Goal: Task Accomplishment & Management: Complete application form

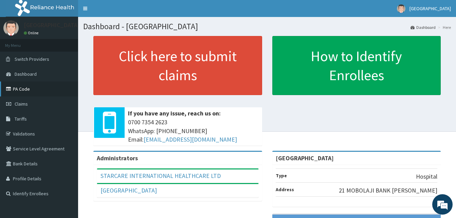
click at [24, 90] on link "PA Code" at bounding box center [39, 89] width 78 height 15
click at [18, 102] on span "Claims" at bounding box center [21, 104] width 13 height 6
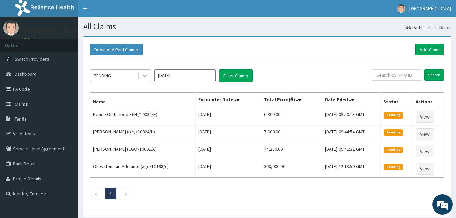
click at [143, 76] on icon at bounding box center [145, 76] width 4 height 2
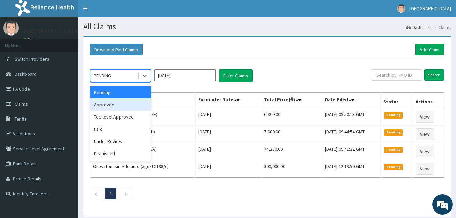
click at [130, 102] on div "Approved" at bounding box center [120, 105] width 61 height 12
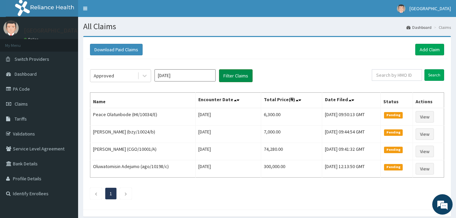
click at [238, 71] on button "Filter Claims" at bounding box center [236, 75] width 34 height 13
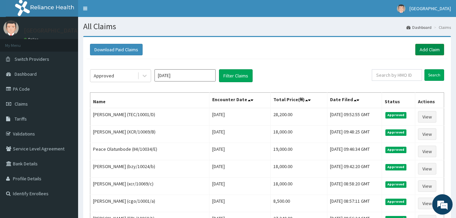
click at [434, 47] on link "Add Claim" at bounding box center [430, 50] width 29 height 12
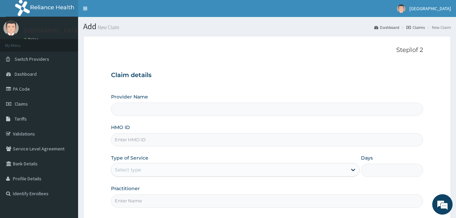
click at [119, 140] on input "HMO ID" at bounding box center [267, 139] width 312 height 13
type input "[GEOGRAPHIC_DATA]"
paste input "TEC/10001/E"
type input "TEC/10001/E"
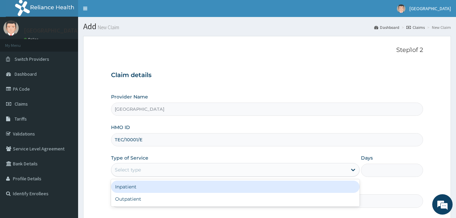
click at [116, 165] on div "Select type" at bounding box center [229, 169] width 236 height 11
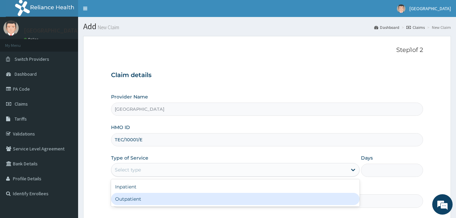
click at [111, 188] on form "Step 1 of 2 Claim details Provider Name Starcare International Hospital HMO ID …" at bounding box center [267, 147] width 368 height 223
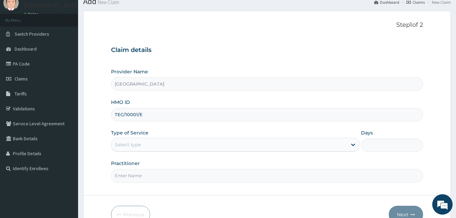
scroll to position [34, 0]
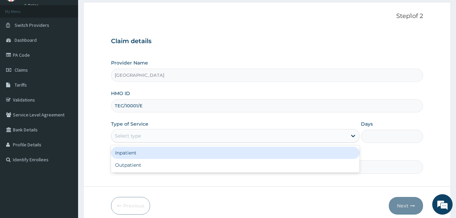
click at [160, 134] on div "Select type" at bounding box center [229, 135] width 236 height 11
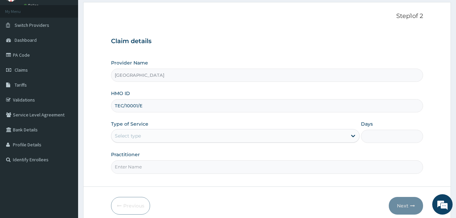
click at [143, 137] on div "Select type" at bounding box center [229, 135] width 236 height 11
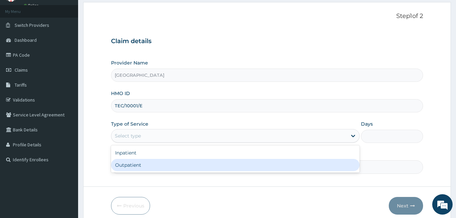
click at [141, 167] on div "Outpatient" at bounding box center [235, 165] width 249 height 12
type input "1"
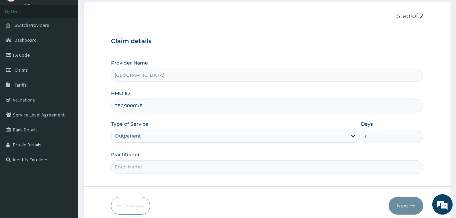
click at [141, 169] on input "Practitioner" at bounding box center [267, 166] width 312 height 13
type input "[PERSON_NAME]"
click at [406, 205] on button "Next" at bounding box center [406, 206] width 34 height 18
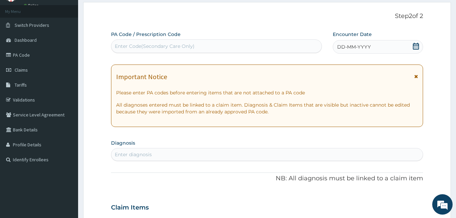
click at [188, 45] on div "Enter Code(Secondary Care Only)" at bounding box center [155, 46] width 80 height 7
paste input "PA/461AF9"
type input "PA/461AF9"
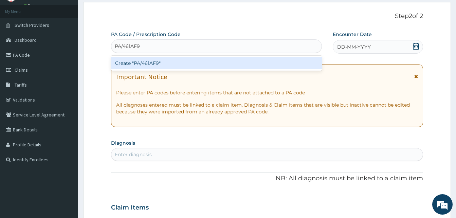
click at [187, 60] on div "Create "PA/461AF9"" at bounding box center [216, 63] width 211 height 12
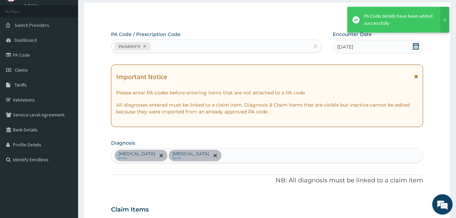
scroll to position [248, 0]
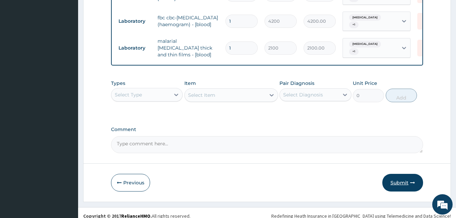
click at [404, 180] on button "Submit" at bounding box center [403, 183] width 41 height 18
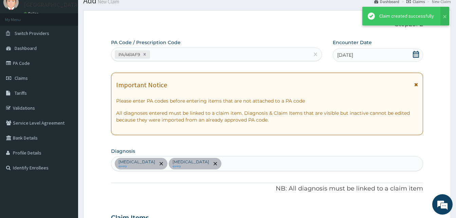
scroll to position [316, 0]
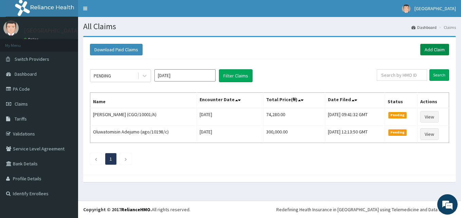
click at [430, 48] on link "Add Claim" at bounding box center [435, 50] width 29 height 12
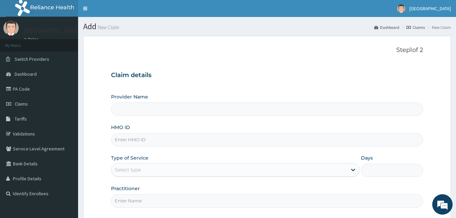
click at [137, 141] on input "HMO ID" at bounding box center [267, 139] width 312 height 13
type input "[GEOGRAPHIC_DATA]"
paste input "tec/10001/e"
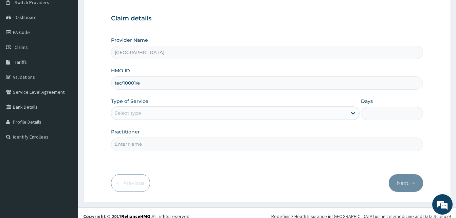
scroll to position [64, 0]
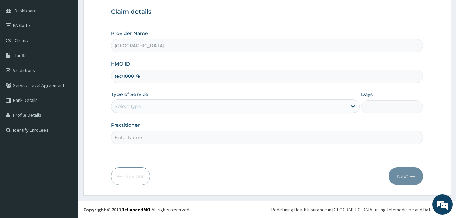
type input "tec/10001/e"
click at [142, 106] on div "Select type" at bounding box center [229, 106] width 236 height 11
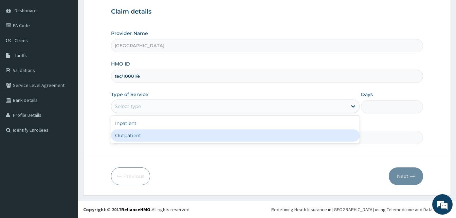
click at [138, 136] on div "Outpatient" at bounding box center [235, 135] width 249 height 12
type input "1"
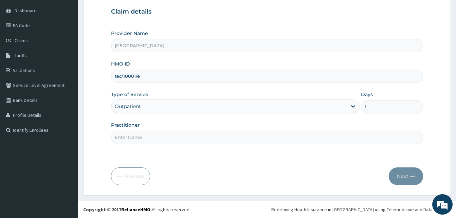
click at [135, 140] on input "Practitioner" at bounding box center [267, 137] width 312 height 13
type input "DR MURALI MOHAN"
click at [404, 178] on button "Next" at bounding box center [406, 177] width 34 height 18
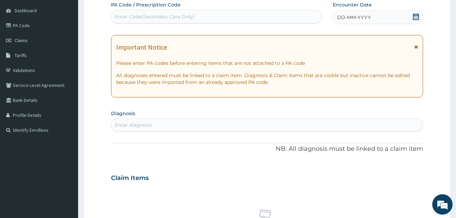
scroll to position [0, 0]
click at [214, 19] on div "Enter Code(Secondary Care Only)" at bounding box center [216, 16] width 210 height 11
paste input "PA/85B60C"
type input "PA/85B60C"
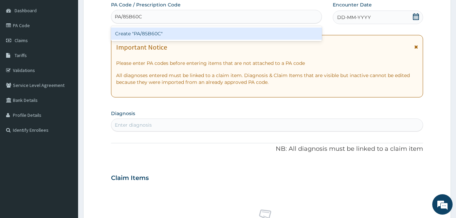
click at [218, 33] on div "Create "PA/85B60C"" at bounding box center [216, 34] width 211 height 12
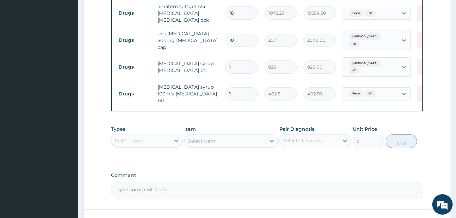
scroll to position [286, 0]
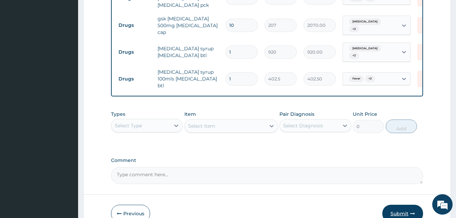
click at [400, 214] on button "Submit" at bounding box center [403, 214] width 41 height 18
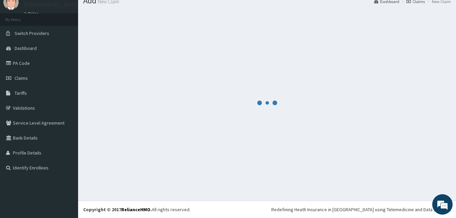
scroll to position [26, 0]
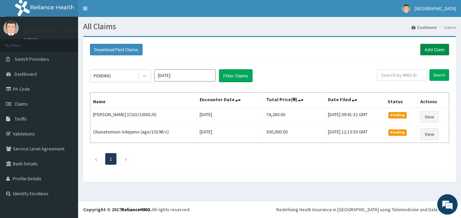
click at [426, 48] on link "Add Claim" at bounding box center [435, 50] width 29 height 12
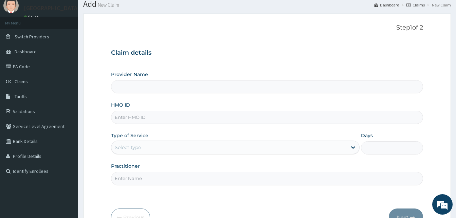
scroll to position [34, 0]
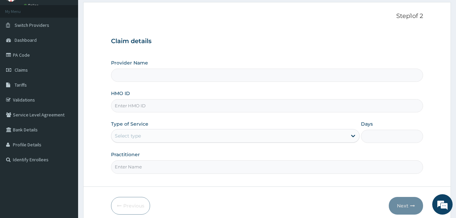
type input "[GEOGRAPHIC_DATA]"
click at [121, 107] on input "HMO ID" at bounding box center [267, 105] width 312 height 13
paste input "tec/10001/d"
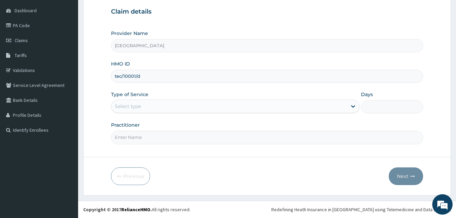
scroll to position [0, 0]
type input "tec/10001/d"
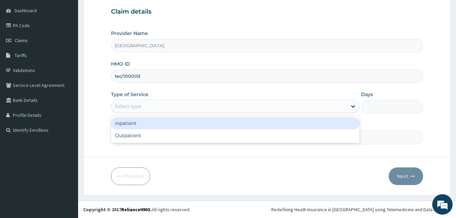
click at [139, 105] on div "Select type" at bounding box center [128, 106] width 26 height 7
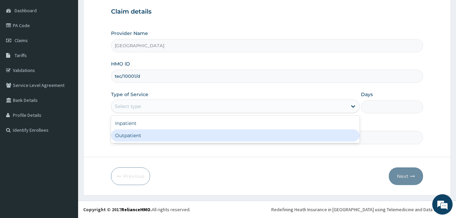
click at [141, 133] on div "Outpatient" at bounding box center [235, 135] width 249 height 12
type input "1"
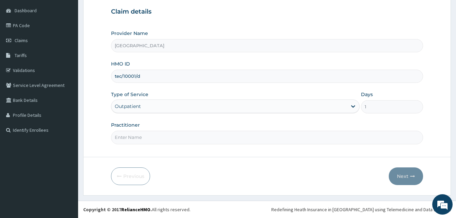
click at [126, 137] on input "Practitioner" at bounding box center [267, 137] width 312 height 13
type input "[PERSON_NAME]"
click at [403, 176] on button "Next" at bounding box center [406, 177] width 34 height 18
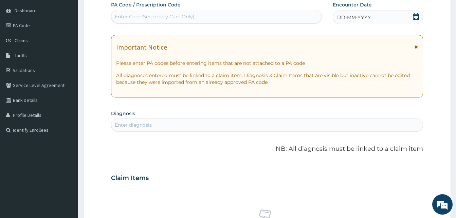
click at [200, 16] on div "Enter Code(Secondary Care Only)" at bounding box center [216, 16] width 210 height 11
paste input "PA/38C9CC"
type input "PA/38C9CC"
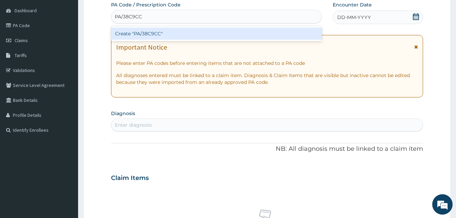
click at [194, 38] on div "Create "PA/38C9CC"" at bounding box center [216, 34] width 211 height 12
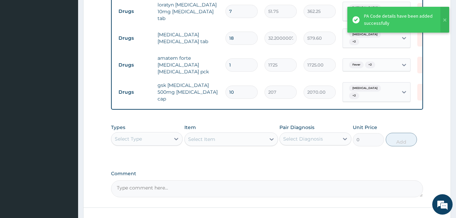
scroll to position [289, 0]
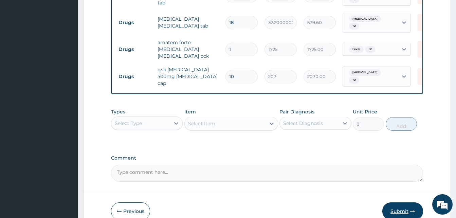
click at [400, 213] on button "Submit" at bounding box center [403, 212] width 41 height 18
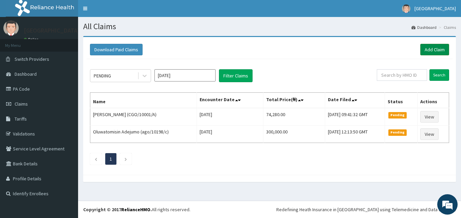
click at [432, 51] on link "Add Claim" at bounding box center [435, 50] width 29 height 12
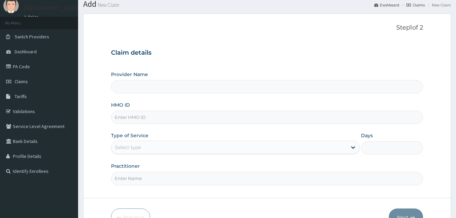
scroll to position [34, 0]
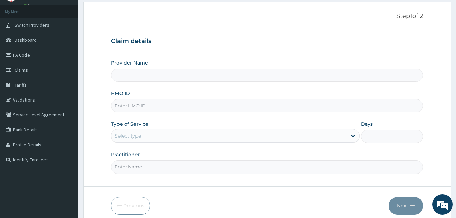
type input "[GEOGRAPHIC_DATA]"
click at [129, 104] on input "HMO ID" at bounding box center [267, 105] width 312 height 13
paste input "ago/10198/c"
type input "ago/10198/c"
click at [119, 134] on div "Select type" at bounding box center [128, 136] width 26 height 7
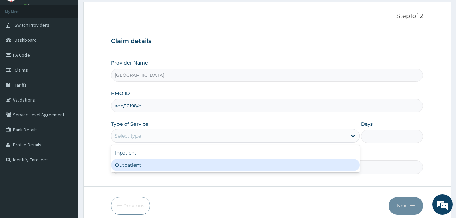
click at [129, 164] on div "Outpatient" at bounding box center [235, 165] width 249 height 12
type input "1"
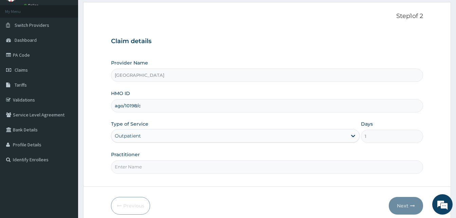
scroll to position [0, 0]
click at [180, 171] on input "Practitioner" at bounding box center [267, 166] width 312 height 13
type input "DR MURALI MOHAN"
click at [408, 206] on button "Next" at bounding box center [406, 206] width 34 height 18
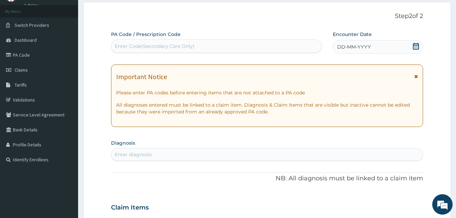
click at [222, 48] on div "Enter Code(Secondary Care Only)" at bounding box center [216, 46] width 210 height 11
paste input "PA/6A3531"
type input "PA/6A3531"
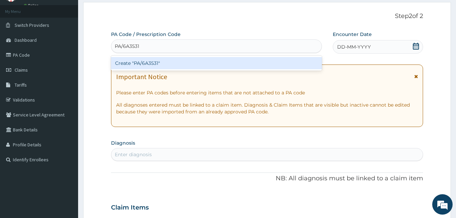
click at [219, 67] on div "Create "PA/6A3531"" at bounding box center [216, 63] width 211 height 12
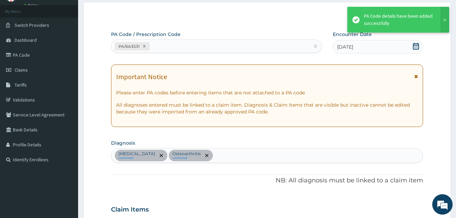
scroll to position [201, 0]
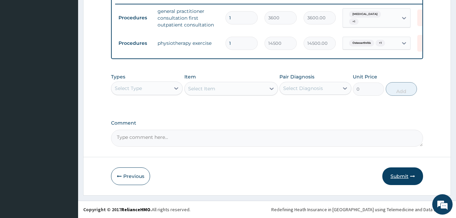
click at [398, 178] on button "Submit" at bounding box center [403, 177] width 41 height 18
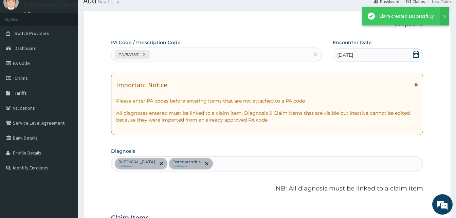
scroll to position [269, 0]
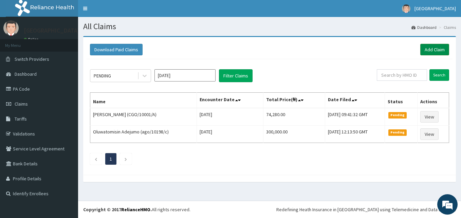
click at [439, 47] on link "Add Claim" at bounding box center [435, 50] width 29 height 12
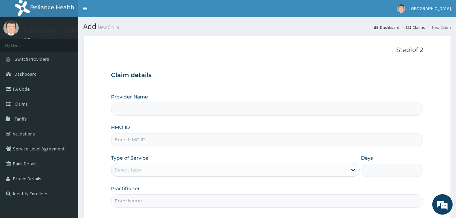
type input "[GEOGRAPHIC_DATA]"
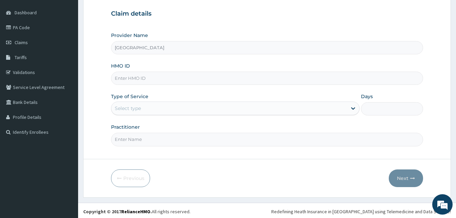
scroll to position [64, 0]
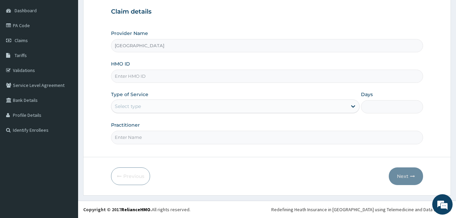
click at [170, 76] on input "HMO ID" at bounding box center [267, 76] width 312 height 13
paste input "IHI/10034/E"
type input "IHI/10034/E"
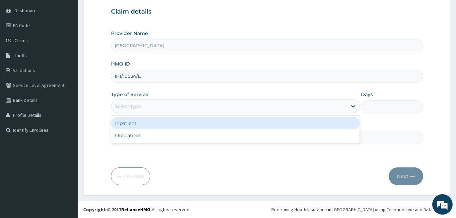
click at [125, 106] on div "Select type" at bounding box center [128, 106] width 26 height 7
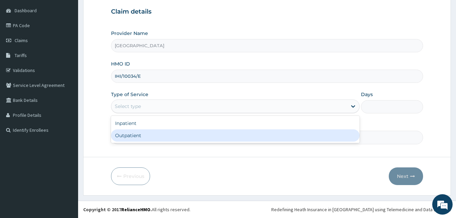
scroll to position [0, 0]
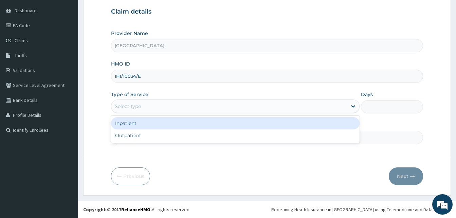
drag, startPoint x: 132, startPoint y: 125, endPoint x: 249, endPoint y: 124, distance: 117.6
click at [133, 125] on div "Inpatient" at bounding box center [235, 123] width 249 height 12
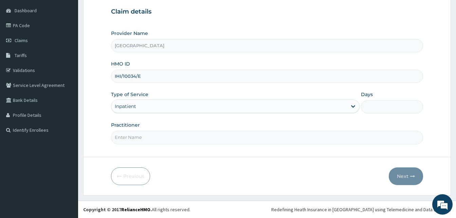
click at [373, 107] on input "Days" at bounding box center [392, 106] width 62 height 13
type input "4"
click at [157, 140] on input "Practitioner" at bounding box center [267, 137] width 312 height 13
type input "DR OKORO"
click at [404, 176] on button "Next" at bounding box center [406, 177] width 34 height 18
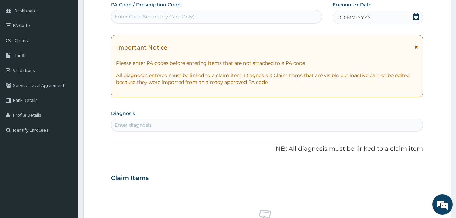
click at [153, 18] on div "Enter Code(Secondary Care Only)" at bounding box center [155, 16] width 80 height 7
paste input "PA/01694C"
type input "PA/01694C"
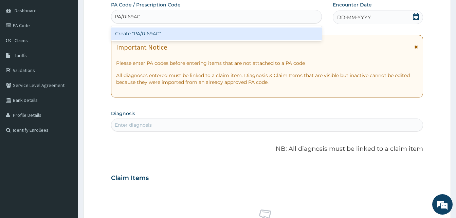
click at [174, 34] on div "Create "PA/01694C"" at bounding box center [216, 34] width 211 height 12
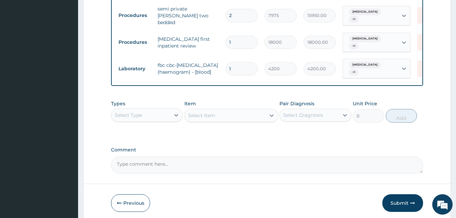
scroll to position [667, 0]
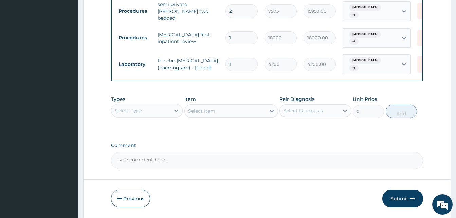
click at [134, 190] on button "Previous" at bounding box center [130, 199] width 39 height 18
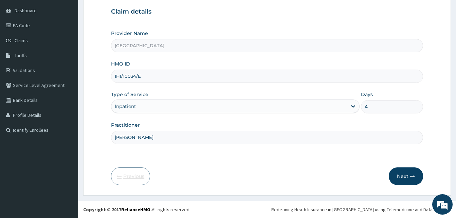
scroll to position [64, 0]
click at [403, 177] on button "Next" at bounding box center [406, 177] width 34 height 18
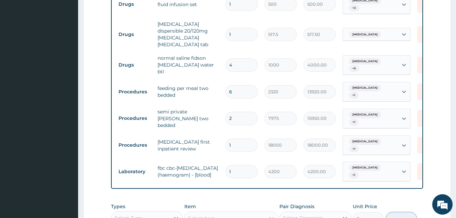
scroll to position [667, 0]
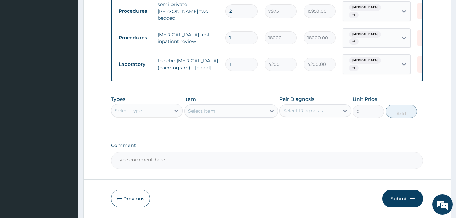
click at [402, 190] on button "Submit" at bounding box center [403, 199] width 41 height 18
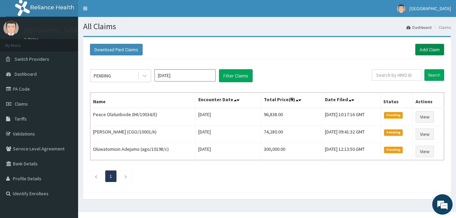
click at [424, 48] on link "Add Claim" at bounding box center [430, 50] width 29 height 12
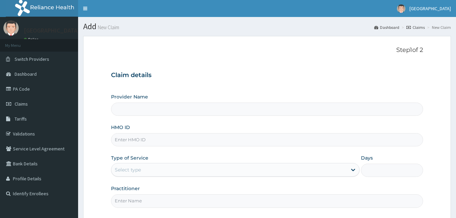
click at [132, 136] on input "HMO ID" at bounding box center [267, 139] width 312 height 13
paste input "jio/10128/b"
type input "[GEOGRAPHIC_DATA]"
type input "JIO/10128/B"
click at [126, 170] on div "Select type" at bounding box center [128, 170] width 26 height 7
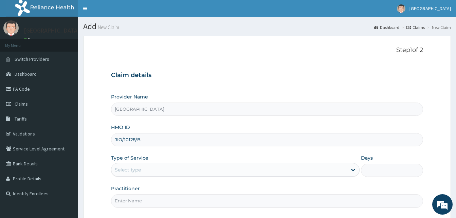
click at [171, 167] on div "Select type" at bounding box center [229, 169] width 236 height 11
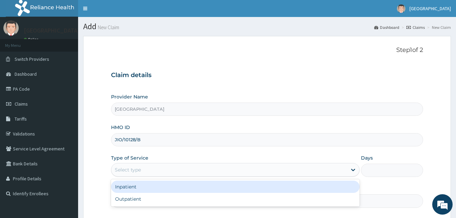
click at [152, 191] on div "Inpatient" at bounding box center [235, 187] width 249 height 12
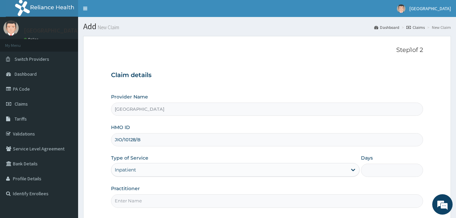
click at [375, 169] on input "Days" at bounding box center [392, 170] width 62 height 13
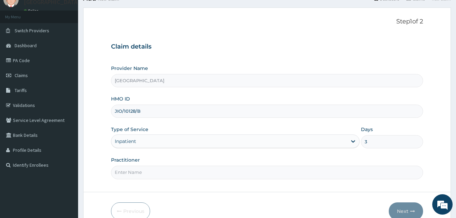
scroll to position [64, 0]
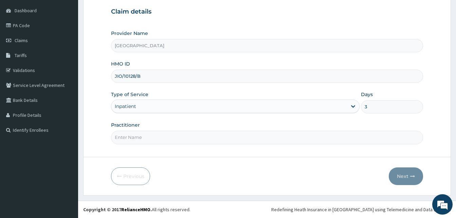
type input "3"
click at [158, 139] on input "Practitioner" at bounding box center [267, 137] width 312 height 13
type input "DR OKORO"
click at [409, 174] on button "Next" at bounding box center [406, 177] width 34 height 18
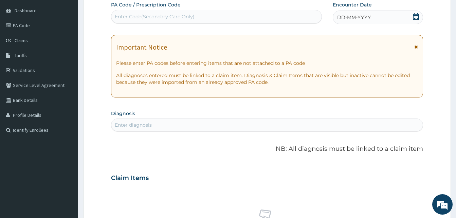
click at [190, 16] on div "Enter Code(Secondary Care Only)" at bounding box center [155, 16] width 80 height 7
paste input "PA/F9513B"
type input "PA/F9513B"
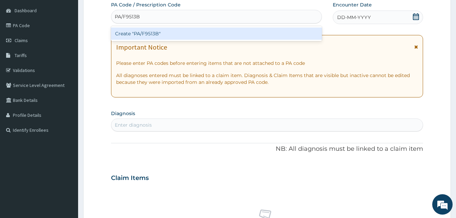
click at [188, 33] on div "Create "PA/F9513B"" at bounding box center [216, 34] width 211 height 12
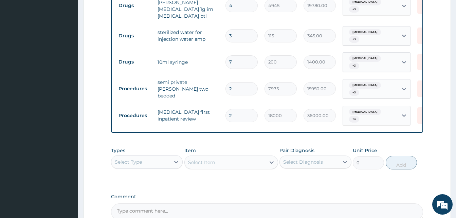
scroll to position [532, 0]
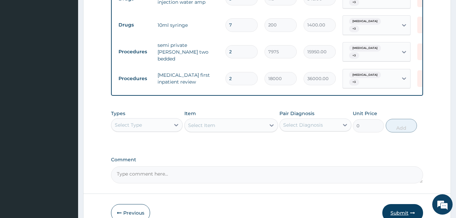
click at [398, 204] on button "Submit" at bounding box center [403, 213] width 41 height 18
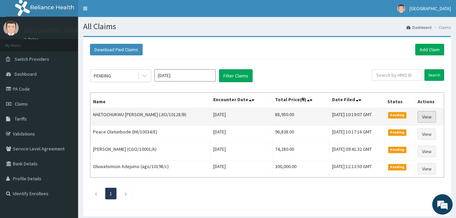
click at [431, 118] on link "View" at bounding box center [427, 117] width 18 height 12
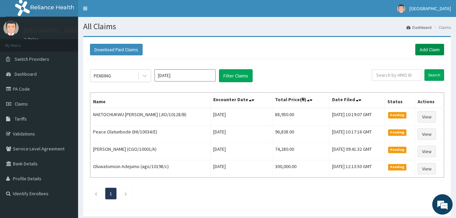
click at [430, 48] on link "Add Claim" at bounding box center [430, 50] width 29 height 12
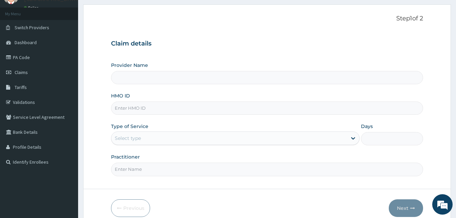
scroll to position [64, 0]
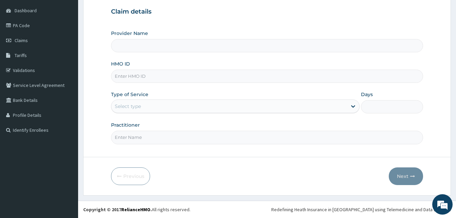
type input "[GEOGRAPHIC_DATA]"
click at [125, 77] on input "HMO ID" at bounding box center [267, 76] width 312 height 13
paste input "jio/10128/b"
click at [124, 75] on input "jio/10128/b" at bounding box center [267, 76] width 312 height 13
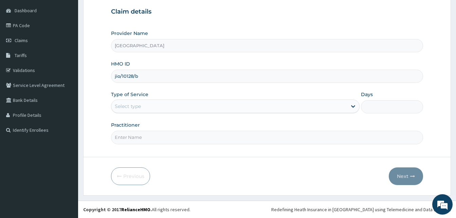
type input "jio/10128/b"
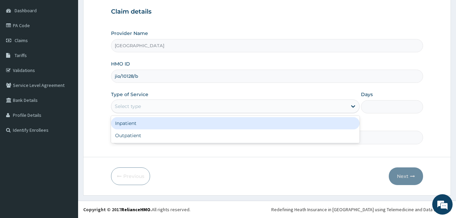
click at [125, 103] on div "Select type" at bounding box center [229, 106] width 236 height 11
click at [143, 125] on div "Inpatient" at bounding box center [235, 123] width 249 height 12
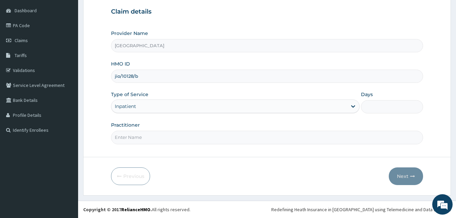
click at [148, 135] on input "Practitioner" at bounding box center [267, 137] width 312 height 13
type input "DR OKORO"
click at [387, 110] on input "Days" at bounding box center [392, 106] width 62 height 13
type input "3"
click at [403, 177] on button "Next" at bounding box center [406, 177] width 34 height 18
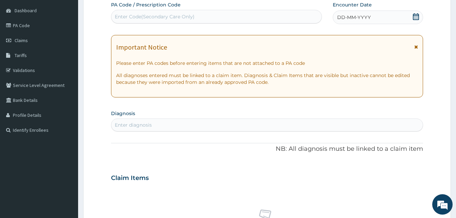
click at [188, 13] on div "Enter Code(Secondary Care Only)" at bounding box center [216, 16] width 210 height 11
paste input "PA/A89704"
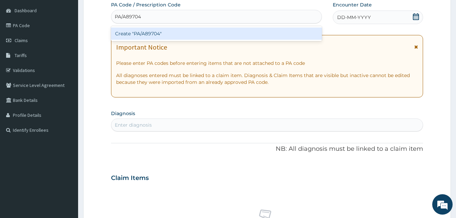
type input "PA/A89704"
click at [185, 31] on div "Create "PA/A89704"" at bounding box center [216, 34] width 211 height 12
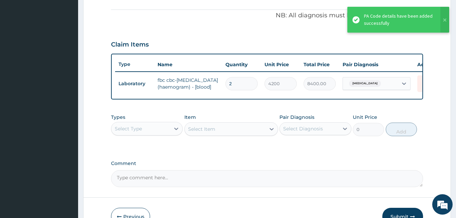
scroll to position [248, 0]
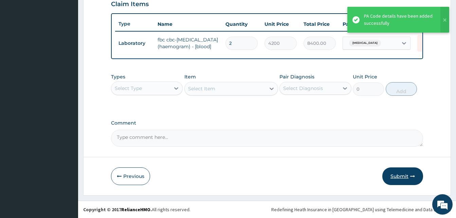
click at [394, 176] on button "Submit" at bounding box center [403, 177] width 41 height 18
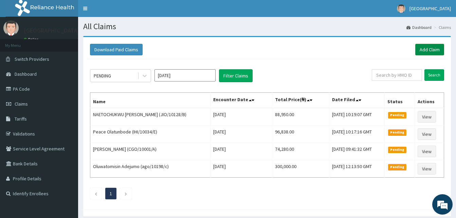
click at [433, 47] on link "Add Claim" at bounding box center [430, 50] width 29 height 12
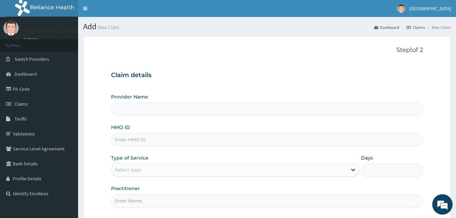
type input "[GEOGRAPHIC_DATA]"
click at [123, 136] on input "HMO ID" at bounding box center [267, 139] width 312 height 13
paste input "TUN/10008/A"
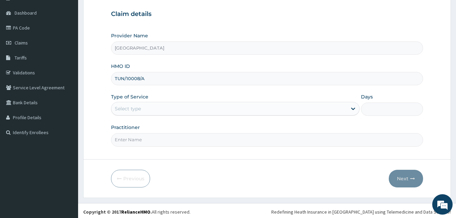
scroll to position [64, 0]
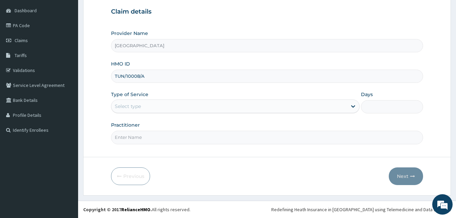
type input "TUN/10008/A"
click at [135, 106] on div "Select type" at bounding box center [128, 106] width 26 height 7
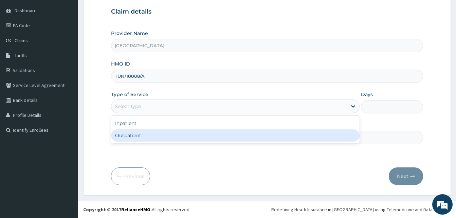
click at [135, 134] on div "Outpatient" at bounding box center [235, 135] width 249 height 12
type input "1"
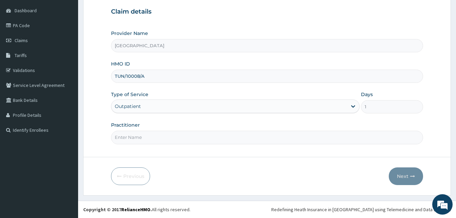
click at [159, 140] on input "Practitioner" at bounding box center [267, 137] width 312 height 13
type input "DR MURALI"
click at [405, 176] on button "Next" at bounding box center [406, 177] width 34 height 18
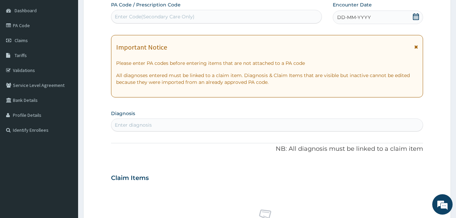
click at [204, 14] on div "Enter Code(Secondary Care Only)" at bounding box center [216, 16] width 210 height 11
paste input "PA/4C1796"
type input "PA/4C1796"
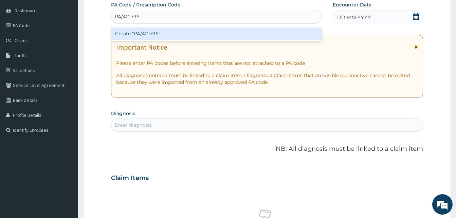
click at [216, 34] on div "Create "PA/4C1796"" at bounding box center [216, 34] width 211 height 12
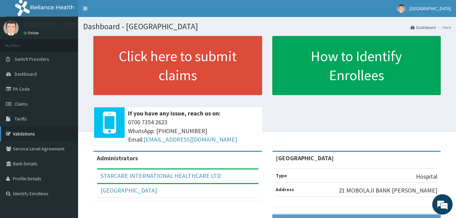
click at [28, 132] on link "Validations" at bounding box center [39, 133] width 78 height 15
drag, startPoint x: 21, startPoint y: 89, endPoint x: 24, endPoint y: 87, distance: 3.7
click at [21, 89] on link "PA Code" at bounding box center [39, 89] width 78 height 15
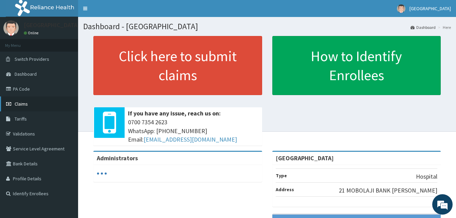
click at [26, 103] on span "Claims" at bounding box center [21, 104] width 13 height 6
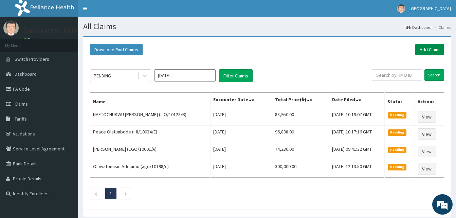
click at [426, 47] on link "Add Claim" at bounding box center [430, 50] width 29 height 12
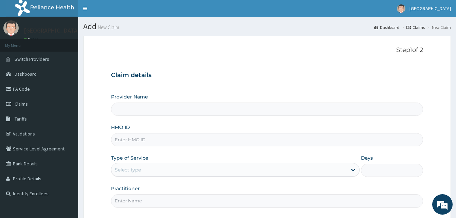
type input "[GEOGRAPHIC_DATA]"
click at [141, 145] on input "HMO ID" at bounding box center [267, 139] width 312 height 13
paste input "TUN/10008/A"
type input "TUN/10008/A"
click at [152, 167] on div "Select type" at bounding box center [229, 169] width 236 height 11
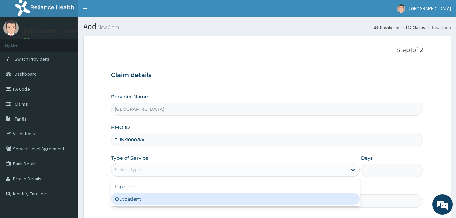
click at [147, 198] on div "Outpatient" at bounding box center [235, 199] width 249 height 12
type input "1"
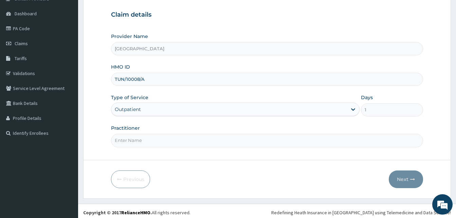
scroll to position [64, 0]
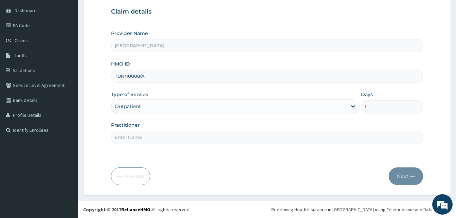
click at [145, 137] on input "Practitioner" at bounding box center [267, 137] width 312 height 13
type input "DR MURALI MOHAN"
click at [403, 176] on button "Next" at bounding box center [406, 177] width 34 height 18
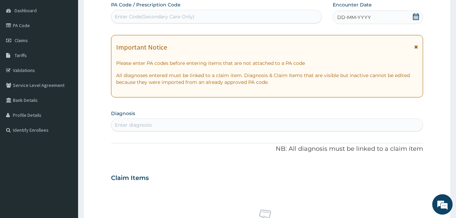
click at [168, 17] on div "Enter Code(Secondary Care Only)" at bounding box center [155, 16] width 80 height 7
paste input "PA/DAD685"
type input "PA/DAD685"
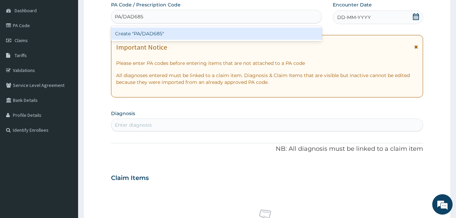
click at [168, 31] on div "Create "PA/DAD685"" at bounding box center [216, 34] width 211 height 12
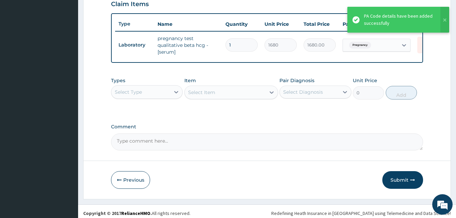
scroll to position [248, 0]
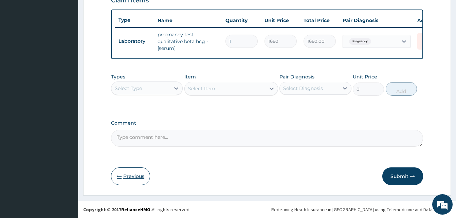
click at [135, 175] on button "Previous" at bounding box center [130, 177] width 39 height 18
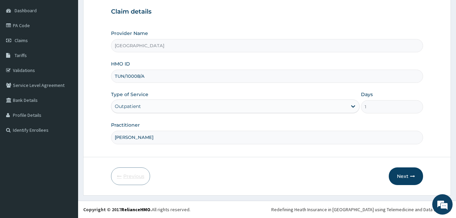
scroll to position [64, 0]
drag, startPoint x: 169, startPoint y: 135, endPoint x: 124, endPoint y: 137, distance: 44.9
click at [124, 137] on input "DR MURALI MOHAN" at bounding box center [267, 137] width 312 height 13
type input "DR ARUNA SRI"
click at [403, 176] on button "Next" at bounding box center [406, 177] width 34 height 18
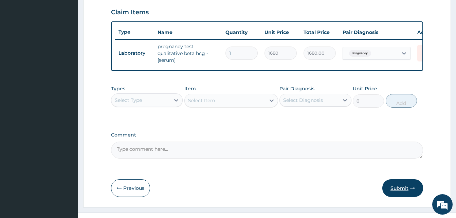
scroll to position [248, 0]
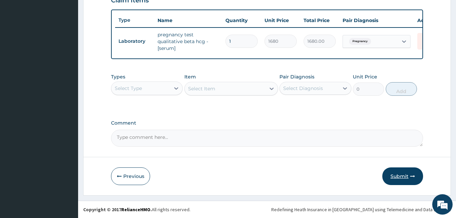
click at [399, 179] on button "Submit" at bounding box center [403, 177] width 41 height 18
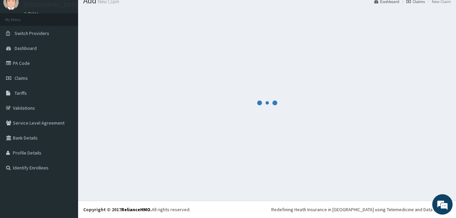
scroll to position [26, 0]
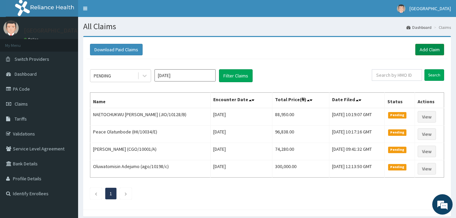
click at [420, 46] on link "Add Claim" at bounding box center [430, 50] width 29 height 12
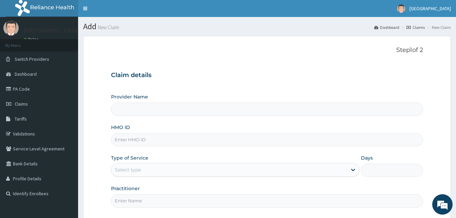
type input "[GEOGRAPHIC_DATA]"
click at [142, 143] on input "HMO ID" at bounding box center [267, 139] width 312 height 13
paste input "RET/46298/A"
type input "RET/46298/A"
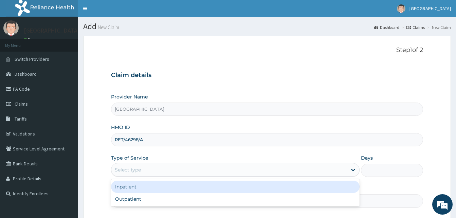
click at [132, 168] on div "Select type" at bounding box center [128, 170] width 26 height 7
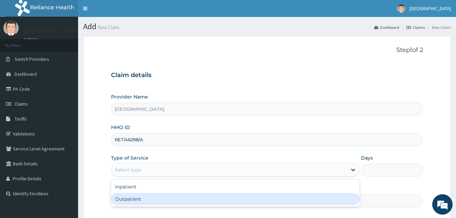
click at [145, 200] on div "Outpatient" at bounding box center [235, 199] width 249 height 12
type input "1"
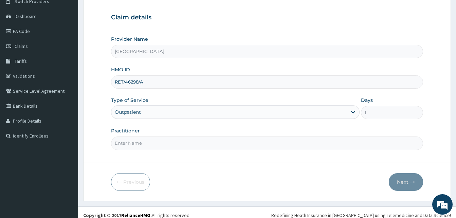
scroll to position [64, 0]
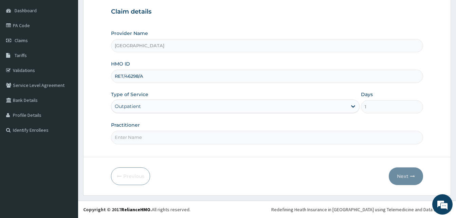
click at [148, 138] on input "Practitioner" at bounding box center [267, 137] width 312 height 13
type input "DR ASHRAFF"
click at [404, 175] on button "Next" at bounding box center [406, 177] width 34 height 18
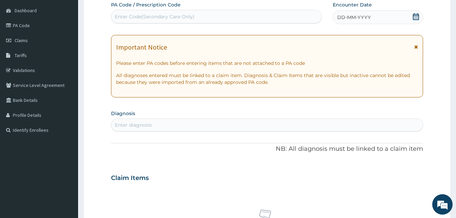
click at [177, 14] on div "Enter Code(Secondary Care Only)" at bounding box center [155, 16] width 80 height 7
paste input "PA/B13F97"
type input "PA/B13F97"
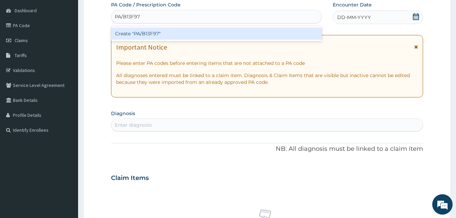
click at [175, 33] on div "Create "PA/B13F97"" at bounding box center [216, 34] width 211 height 12
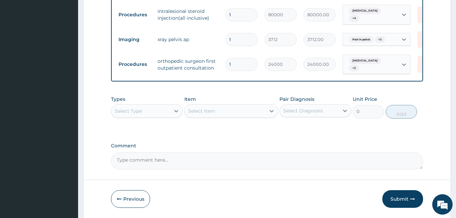
scroll to position [454, 0]
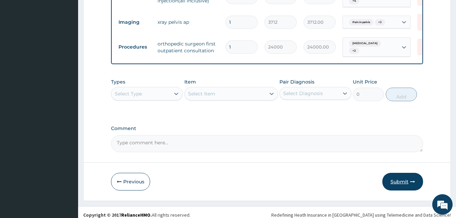
click at [395, 180] on button "Submit" at bounding box center [403, 182] width 41 height 18
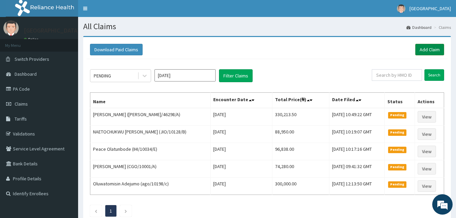
click at [421, 51] on link "Add Claim" at bounding box center [430, 50] width 29 height 12
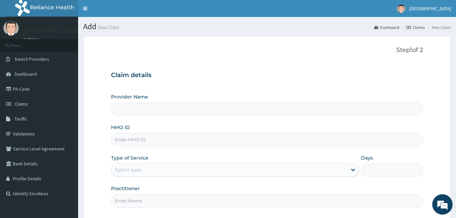
click at [142, 138] on input "HMO ID" at bounding box center [267, 139] width 312 height 13
type input "[GEOGRAPHIC_DATA]"
click at [135, 141] on input "HMO ID" at bounding box center [267, 139] width 312 height 13
paste input "RET/46298/A"
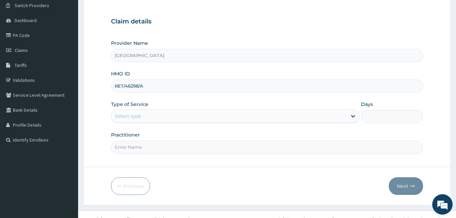
scroll to position [64, 0]
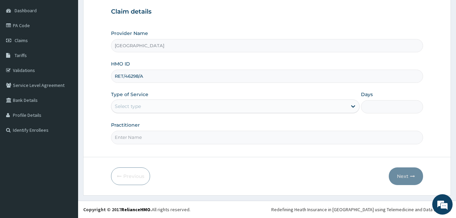
type input "RET/46298/A"
click at [141, 104] on div "Select type" at bounding box center [229, 106] width 236 height 11
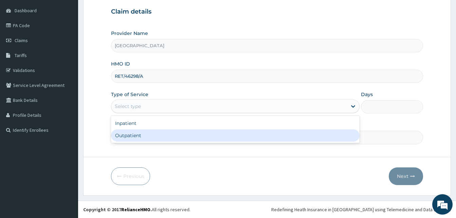
click at [139, 134] on div "Outpatient" at bounding box center [235, 135] width 249 height 12
type input "1"
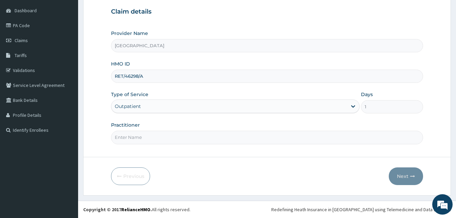
click at [149, 135] on input "Practitioner" at bounding box center [267, 137] width 312 height 13
type input "DR MURALI MOHAN"
click at [404, 178] on button "Next" at bounding box center [406, 177] width 34 height 18
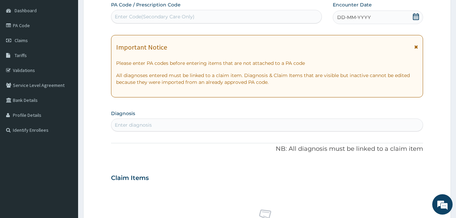
click at [188, 14] on div "Enter Code(Secondary Care Only)" at bounding box center [155, 16] width 80 height 7
paste input "PA/A5FFEE"
type input "PA/A5FFEE"
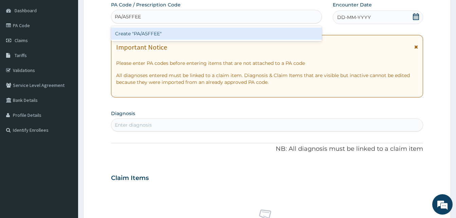
click at [186, 33] on div "Create "PA/A5FFEE"" at bounding box center [216, 34] width 211 height 12
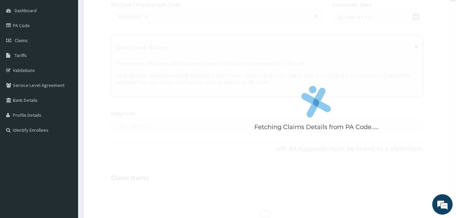
scroll to position [223, 0]
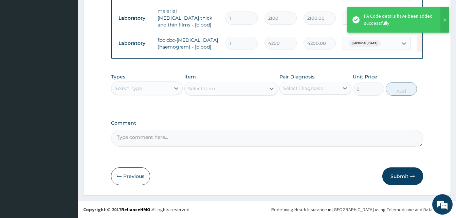
click at [389, 172] on button "Submit" at bounding box center [403, 177] width 41 height 18
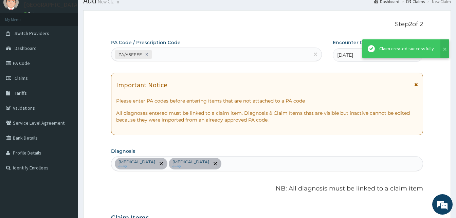
scroll to position [295, 0]
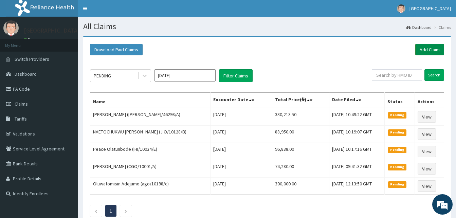
click at [430, 47] on link "Add Claim" at bounding box center [430, 50] width 29 height 12
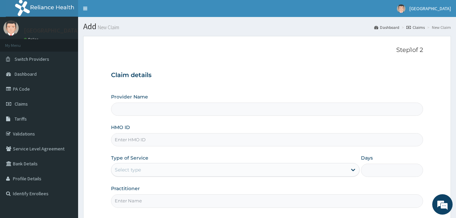
click at [122, 140] on input "HMO ID" at bounding box center [267, 139] width 312 height 13
type input "[GEOGRAPHIC_DATA]"
paste input "RET/46298/A"
click at [126, 141] on input "RET/46298/A" at bounding box center [267, 139] width 312 height 13
type input "RET/46298/A"
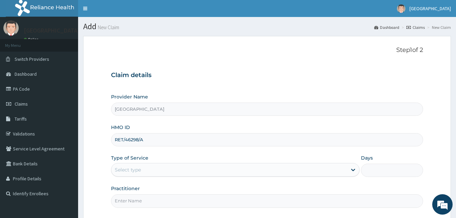
click at [136, 168] on div "Select type" at bounding box center [128, 170] width 26 height 7
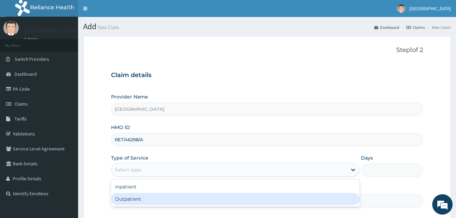
click at [137, 195] on div "Outpatient" at bounding box center [235, 199] width 249 height 12
type input "1"
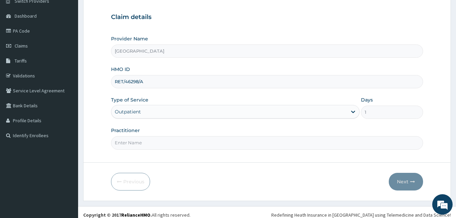
scroll to position [64, 0]
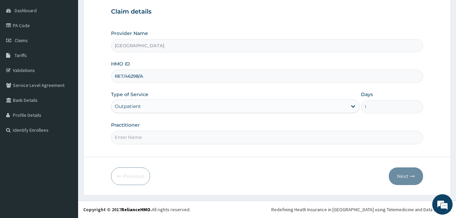
click at [131, 138] on input "Practitioner" at bounding box center [267, 137] width 312 height 13
type input "d"
type input "DR MURALI MOHAN"
click at [408, 177] on button "Next" at bounding box center [406, 177] width 34 height 18
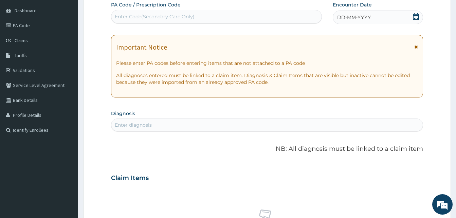
click at [129, 16] on div "Enter Code(Secondary Care Only)" at bounding box center [155, 16] width 80 height 7
paste input "PA/0AC321"
type input "PA/0AC321"
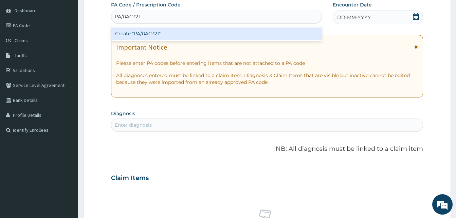
click at [138, 37] on div "Create "PA/0AC321"" at bounding box center [216, 34] width 211 height 12
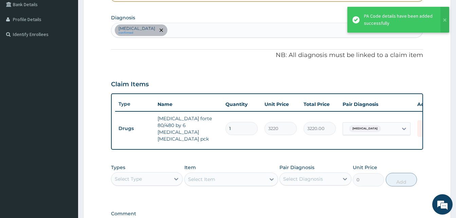
scroll to position [248, 0]
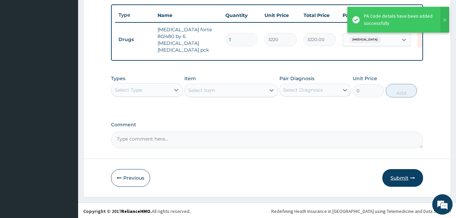
click at [396, 175] on button "Submit" at bounding box center [403, 178] width 41 height 18
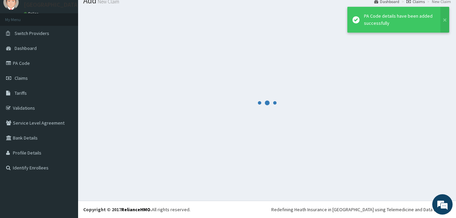
scroll to position [26, 0]
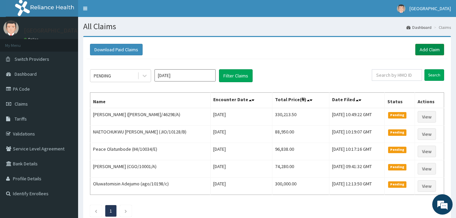
click at [429, 48] on link "Add Claim" at bounding box center [430, 50] width 29 height 12
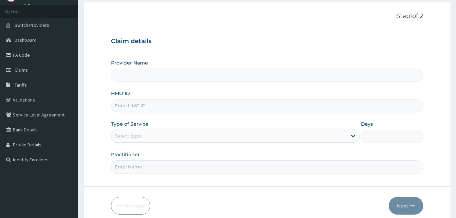
click at [122, 109] on input "HMO ID" at bounding box center [267, 105] width 312 height 13
paste input "TUN/10008/A"
type input "TUN/10008/A"
type input "[GEOGRAPHIC_DATA]"
type input "TUN/10008/A"
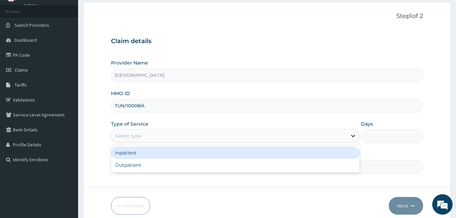
click at [122, 130] on div "Select type" at bounding box center [235, 136] width 249 height 14
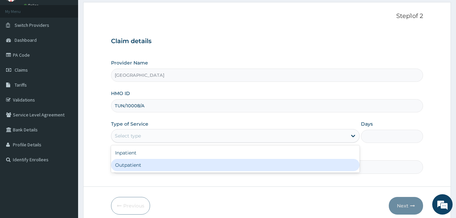
click at [134, 162] on div "Outpatient" at bounding box center [235, 165] width 249 height 12
type input "1"
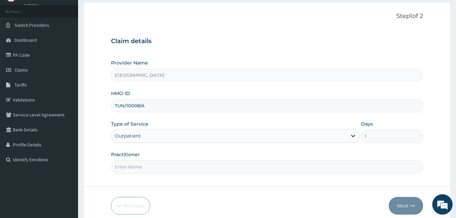
click at [144, 170] on input "Practitioner" at bounding box center [267, 166] width 312 height 13
type input "[PERSON_NAME]"
click at [402, 203] on button "Next" at bounding box center [406, 206] width 34 height 18
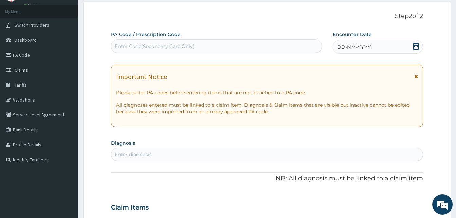
click at [238, 46] on div "Enter Code(Secondary Care Only)" at bounding box center [216, 46] width 210 height 11
paste input "PA/F2F4BF"
type input "PA/F2F4BF"
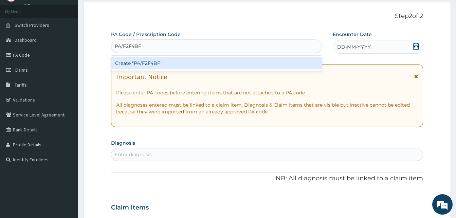
click at [223, 64] on div "Create "PA/F2F4BF"" at bounding box center [216, 63] width 211 height 12
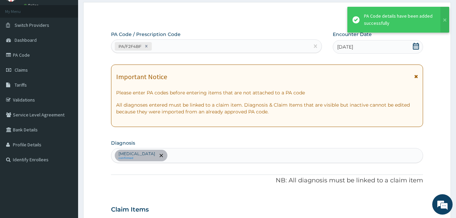
scroll to position [223, 0]
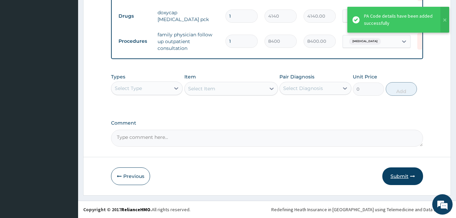
click at [405, 182] on button "Submit" at bounding box center [403, 177] width 41 height 18
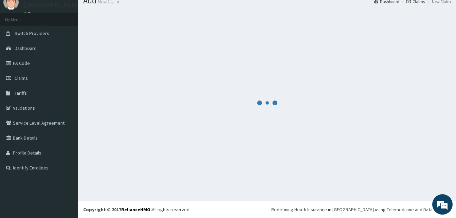
scroll to position [291, 0]
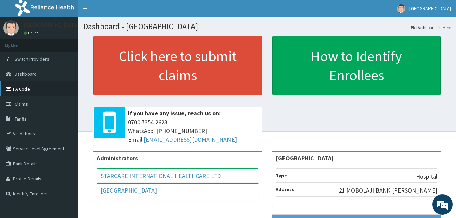
click at [25, 86] on link "PA Code" at bounding box center [39, 89] width 78 height 15
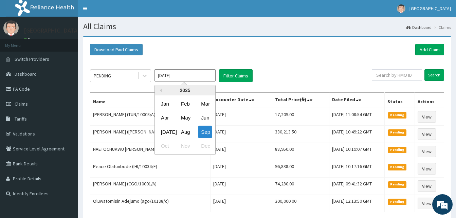
click at [207, 77] on input "[DATE]" at bounding box center [185, 75] width 61 height 12
click at [186, 117] on div "May" at bounding box center [185, 118] width 14 height 13
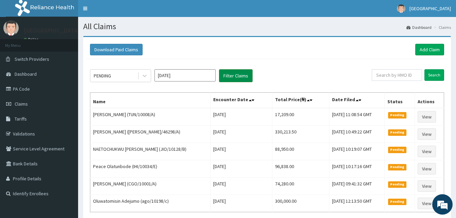
click at [228, 73] on button "Filter Claims" at bounding box center [236, 75] width 34 height 13
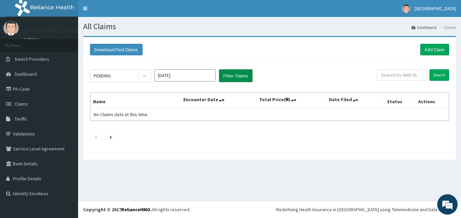
click at [231, 78] on button "Filter Claims" at bounding box center [236, 75] width 34 height 13
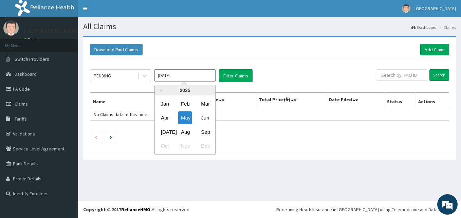
click at [203, 77] on input "[DATE]" at bounding box center [185, 75] width 61 height 12
click at [163, 128] on div "[DATE]" at bounding box center [165, 132] width 14 height 13
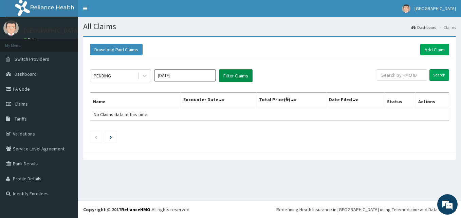
click at [233, 74] on button "Filter Claims" at bounding box center [236, 75] width 34 height 13
click at [188, 79] on input "[DATE]" at bounding box center [185, 75] width 61 height 12
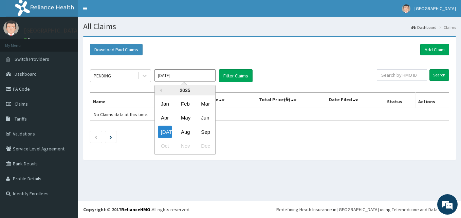
drag, startPoint x: 183, startPoint y: 132, endPoint x: 206, endPoint y: 93, distance: 44.5
click at [183, 131] on div "Aug" at bounding box center [185, 132] width 14 height 13
type input "[DATE]"
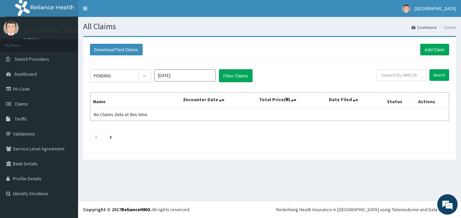
click at [231, 67] on div "PENDING [DATE] Filter Claims Search Name Encounter Date Total Price(₦) Date Fil…" at bounding box center [270, 104] width 366 height 90
click at [231, 73] on button "Filter Claims" at bounding box center [236, 75] width 34 height 13
